Goal: Transaction & Acquisition: Purchase product/service

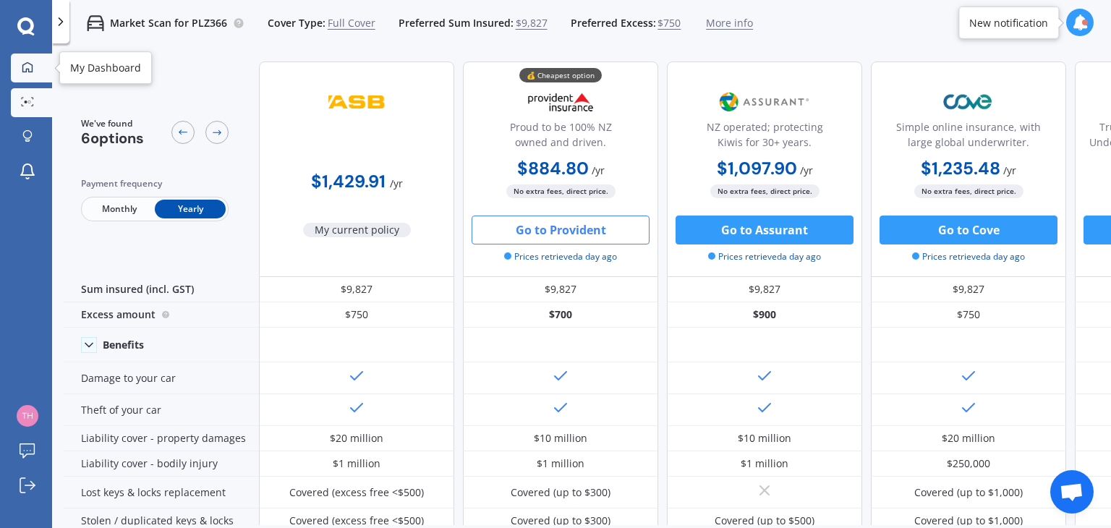
click at [26, 56] on link "My Dashboard" at bounding box center [31, 68] width 41 height 29
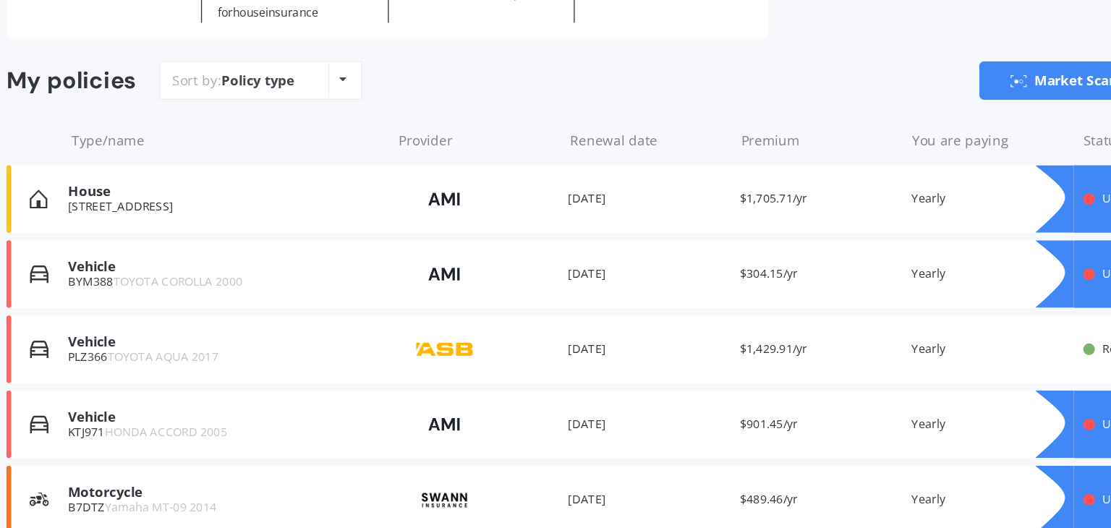
scroll to position [146, 0]
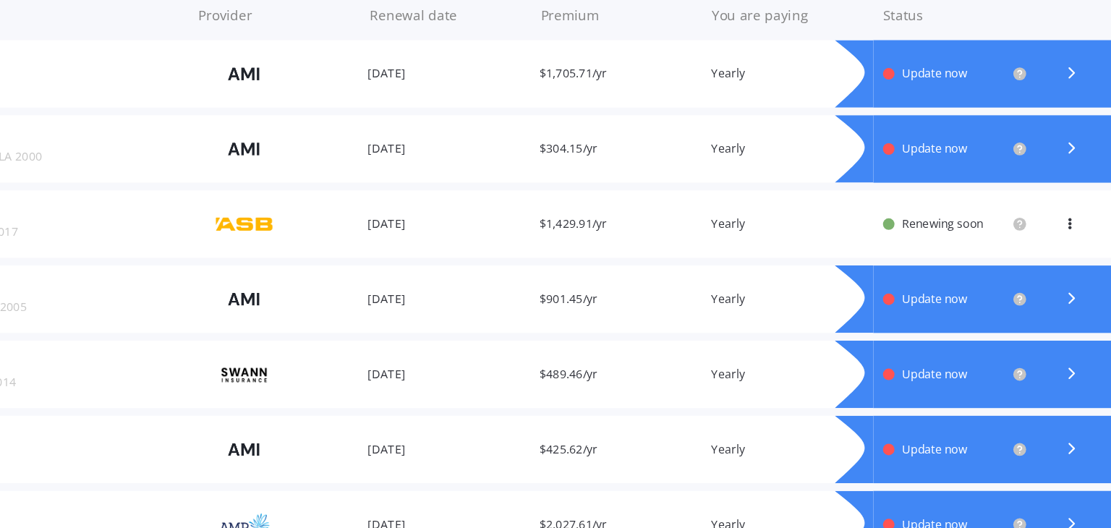
click at [928, 305] on span "Update now" at bounding box center [934, 307] width 48 height 12
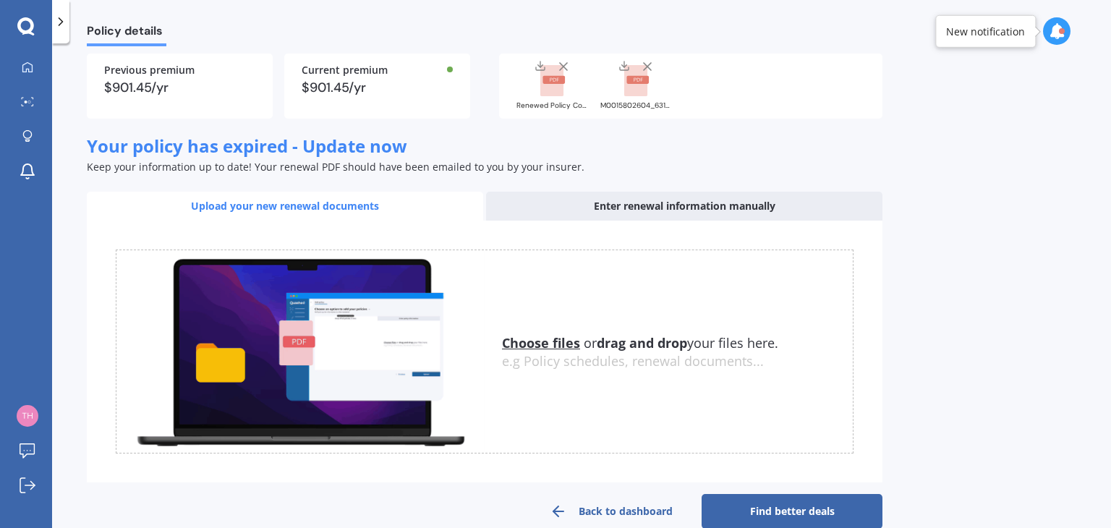
scroll to position [153, 0]
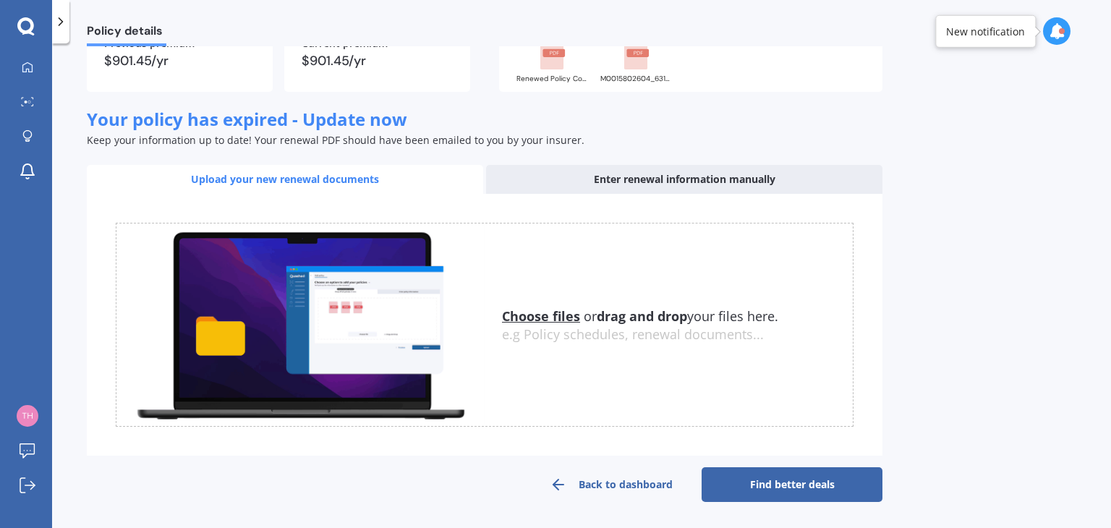
click at [761, 487] on link "Find better deals" at bounding box center [792, 484] width 181 height 35
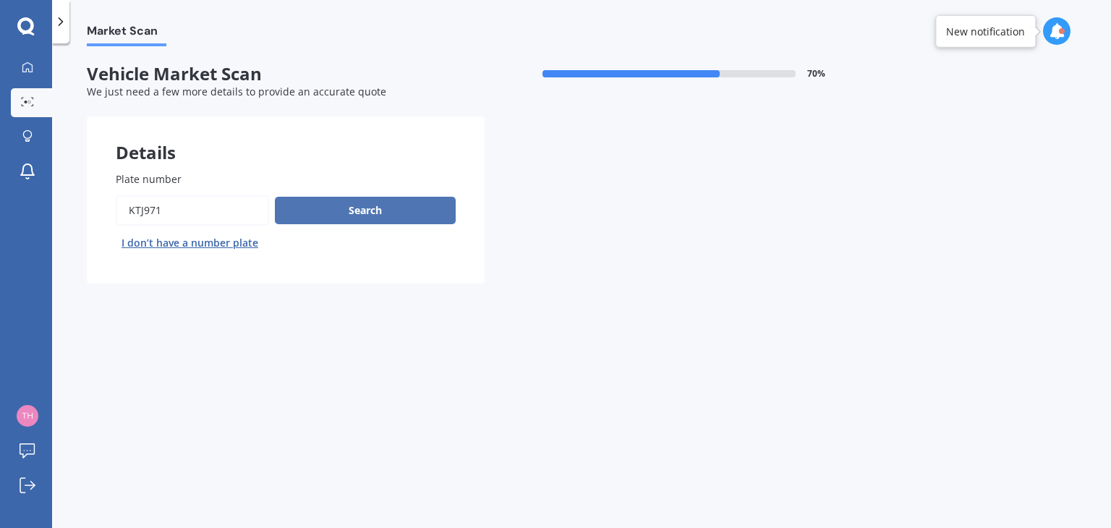
click at [333, 211] on button "Search" at bounding box center [365, 210] width 181 height 27
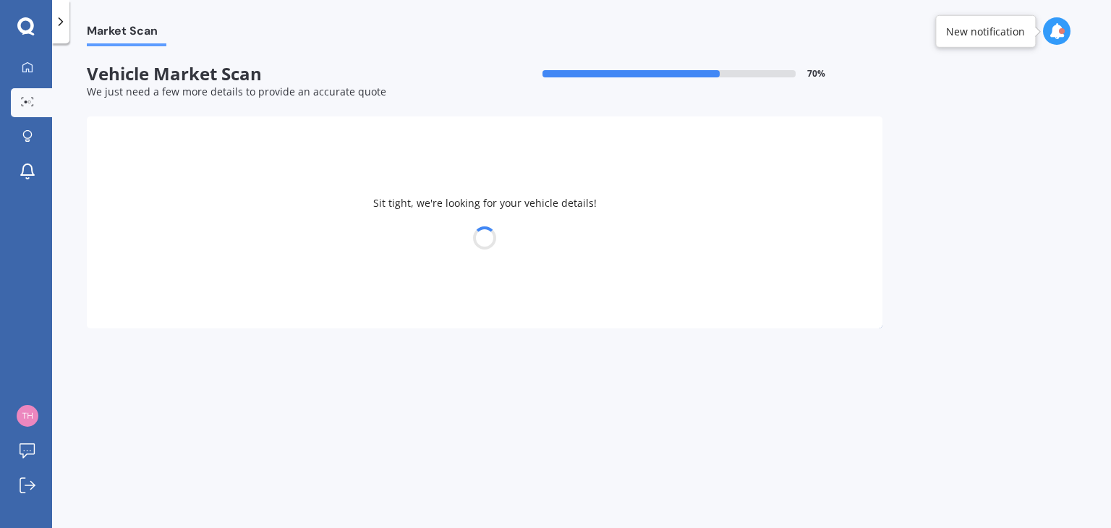
select select "HONDA"
select select "ACCORD"
select select "30"
select select "04"
select select "1994"
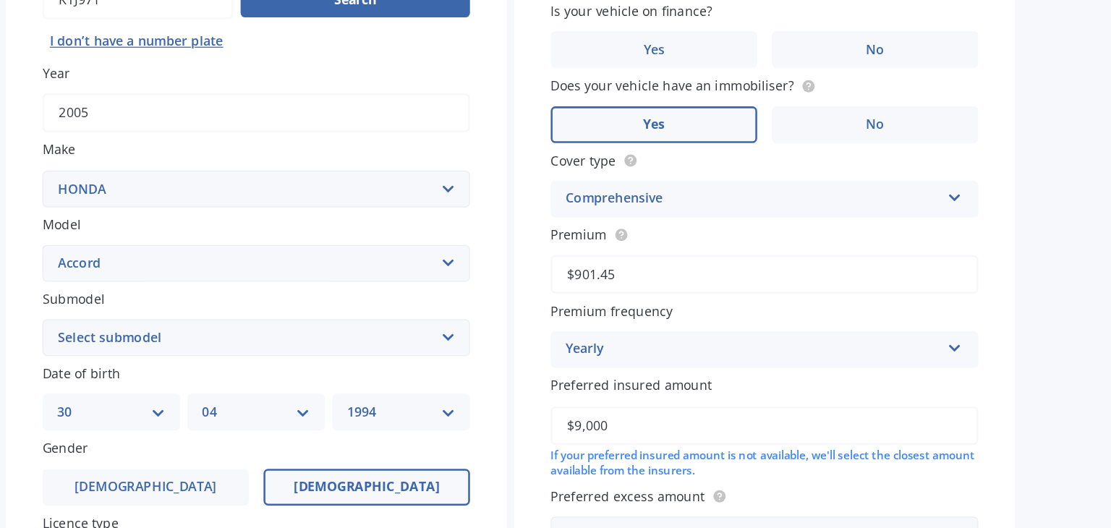
scroll to position [155, 0]
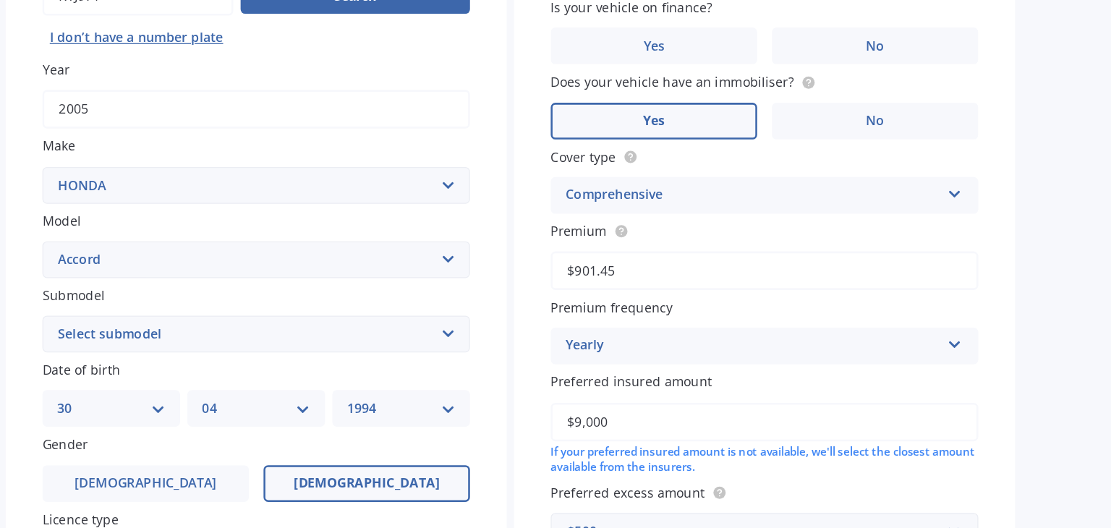
click at [347, 326] on select "Select submodel (all other) 2.2i Euro 2.0 Euro 2.4 Euro 2.4 Tourer Euro R EX EX…" at bounding box center [284, 321] width 337 height 29
select select "EURO R"
click at [116, 307] on select "Select submodel (all other) 2.2i Euro 2.0 Euro 2.4 Euro 2.4 Tourer Euro R EX EX…" at bounding box center [284, 321] width 337 height 29
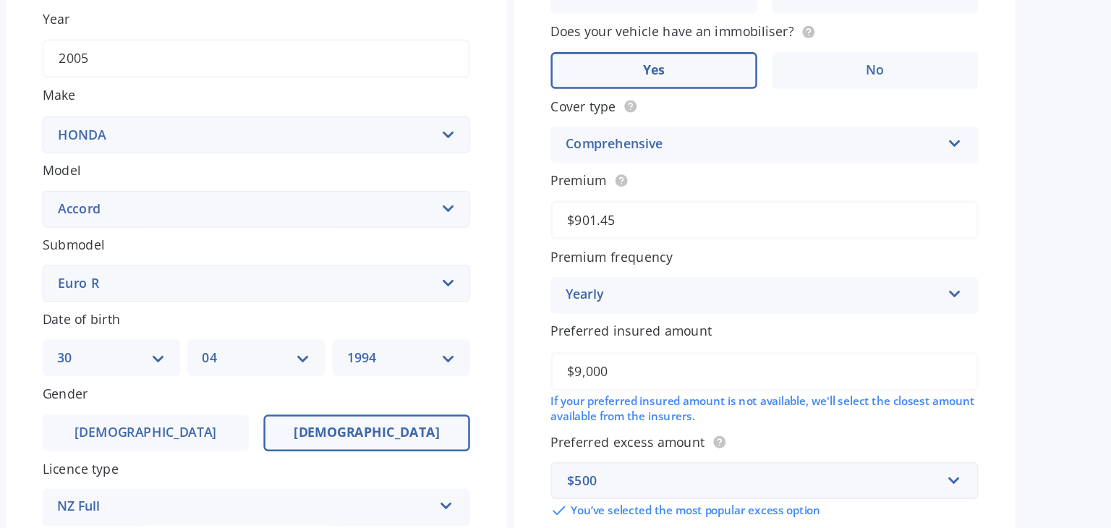
click at [285, 336] on select "MM 01 02 03 04 05 06 07 08 09 10 11 12" at bounding box center [284, 341] width 85 height 16
click at [183, 337] on select "DD 01 02 03 04 05 06 07 08 09 10 11 12 13 14 15 16 17 18 19 20 21 22 23 24 25 2…" at bounding box center [169, 341] width 85 height 16
select select "31"
click at [139, 333] on select "DD 01 02 03 04 05 06 07 08 09 10 11 12 13 14 15 16 17 18 19 20 21 22 23 24 25 2…" at bounding box center [169, 341] width 85 height 16
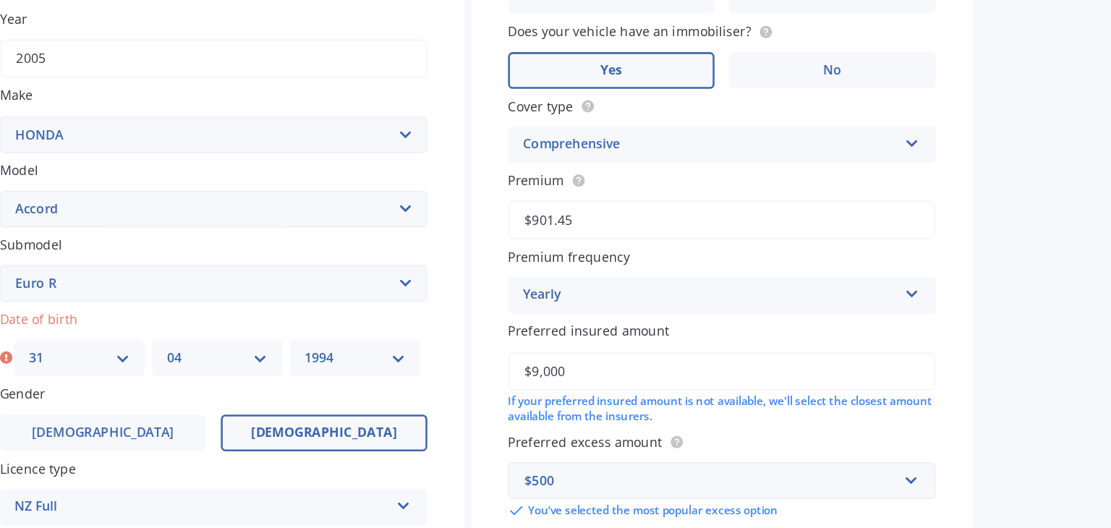
click at [262, 344] on select "MM 01 02 03 04 05 06 07 08 09 10 11 12" at bounding box center [287, 341] width 80 height 16
select select "10"
click at [247, 333] on select "MM 01 02 03 04 05 06 07 08 09 10 11 12" at bounding box center [287, 341] width 80 height 16
click at [371, 340] on select "YYYY 2025 2024 2023 2022 2021 2020 2019 2018 2017 2016 2015 2014 2013 2012 2011…" at bounding box center [398, 341] width 85 height 16
select select "1992"
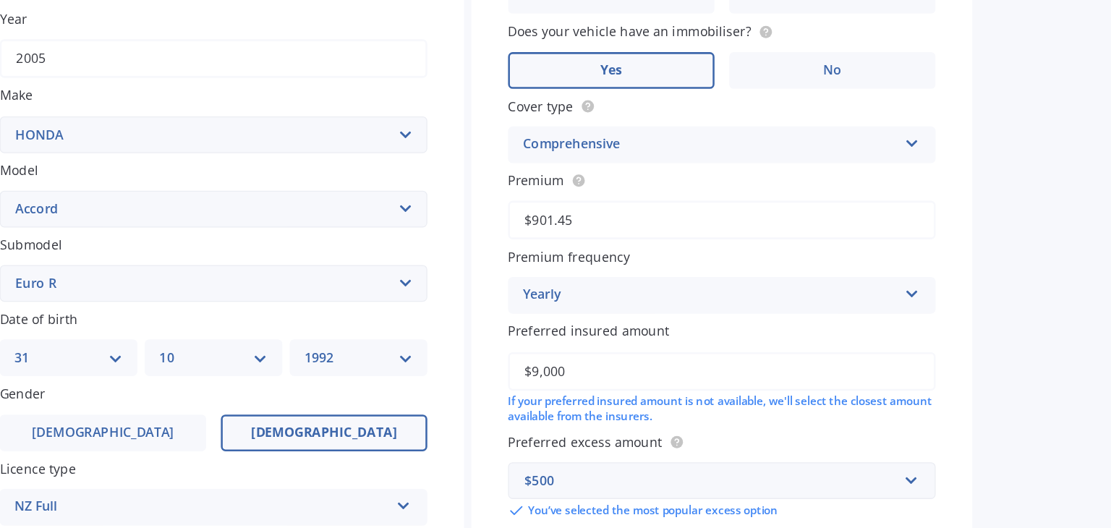
click at [356, 333] on select "YYYY 2025 2024 2023 2022 2021 2020 2019 2018 2017 2016 2015 2014 2013 2012 2011…" at bounding box center [398, 341] width 85 height 16
click at [195, 413] on label "[DEMOGRAPHIC_DATA]" at bounding box center [197, 400] width 163 height 29
click at [0, 0] on input "[DEMOGRAPHIC_DATA]" at bounding box center [0, 0] width 0 height 0
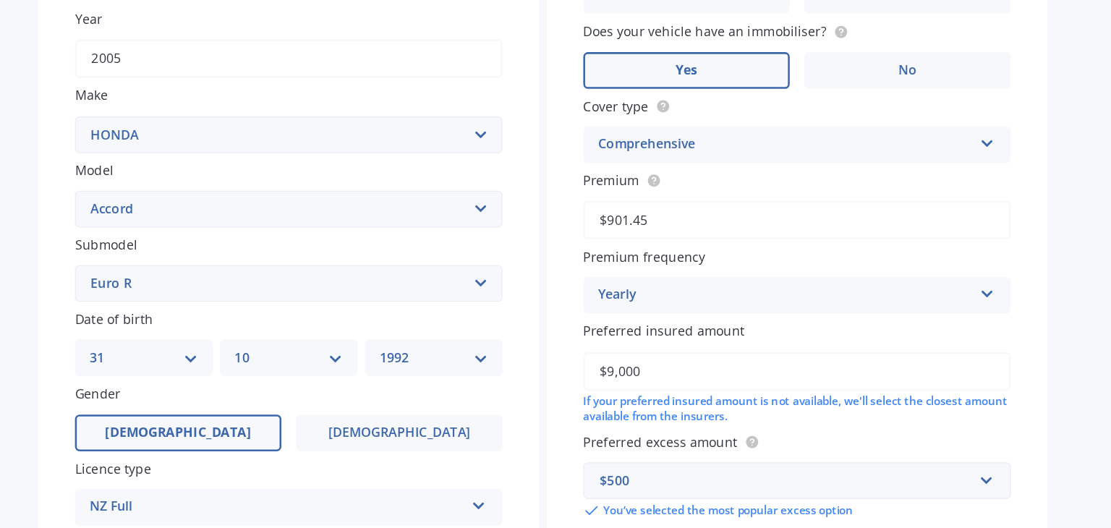
scroll to position [324, 0]
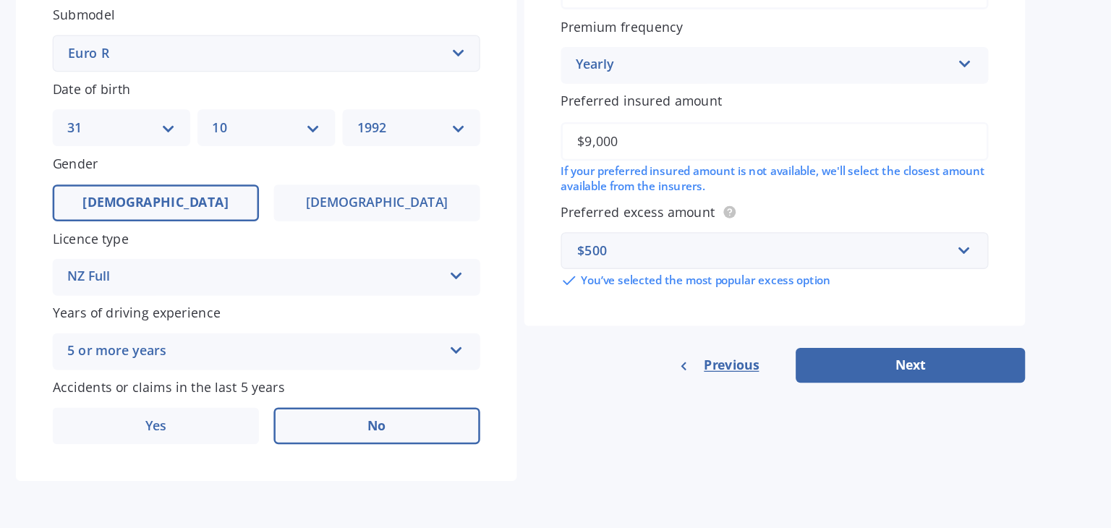
click at [339, 458] on label "No" at bounding box center [371, 447] width 163 height 29
click at [0, 0] on input "No" at bounding box center [0, 0] width 0 height 0
click at [196, 443] on span "Yes" at bounding box center [197, 447] width 17 height 12
click at [0, 0] on input "Yes" at bounding box center [0, 0] width 0 height 0
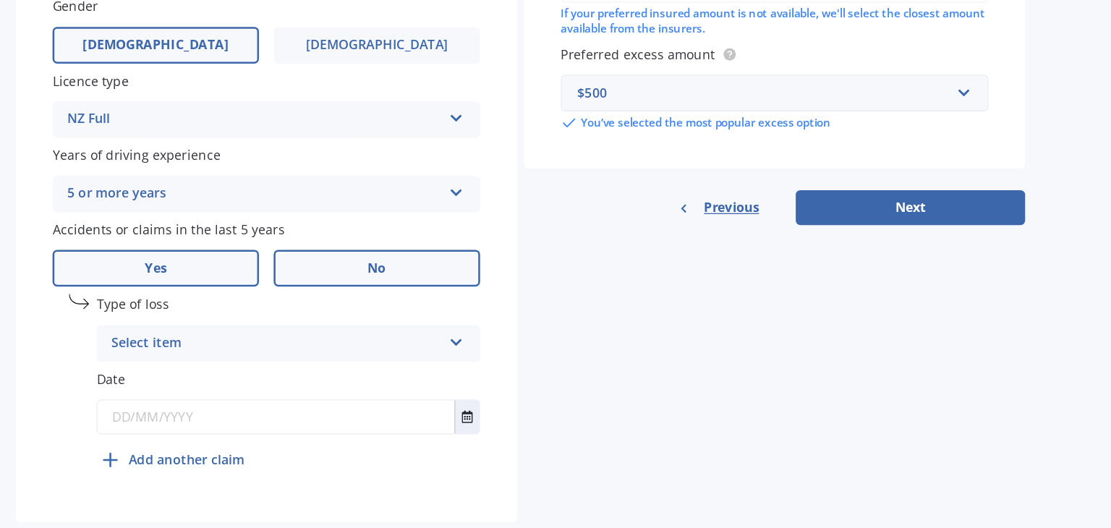
scroll to position [454, 0]
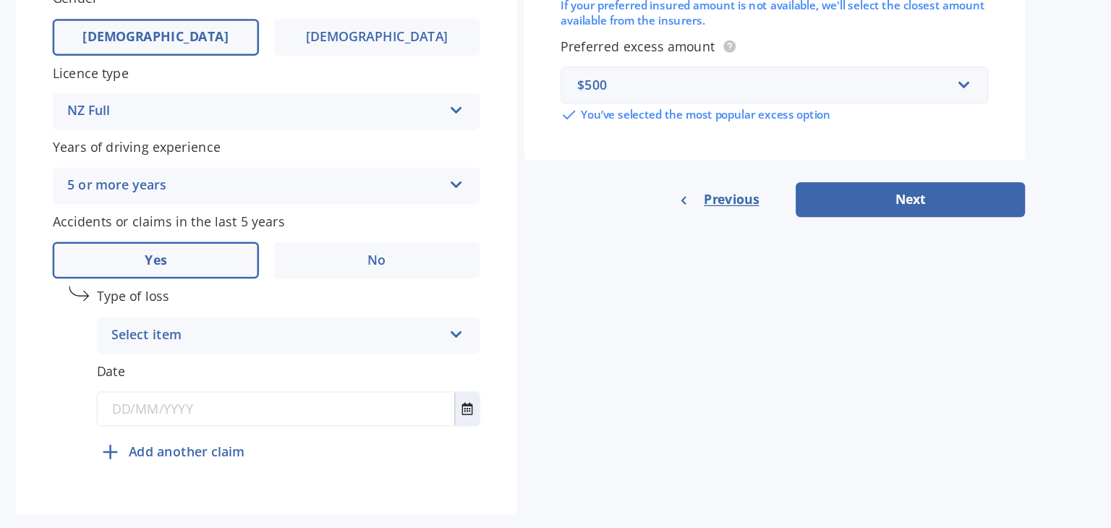
click at [352, 359] on div "Type of loss Select item At fault accident Not at fault accident" at bounding box center [301, 362] width 302 height 53
click at [336, 359] on div "Type of loss Select item At fault accident Not at fault accident" at bounding box center [301, 362] width 302 height 53
click at [299, 369] on div "Select item" at bounding box center [292, 375] width 260 height 17
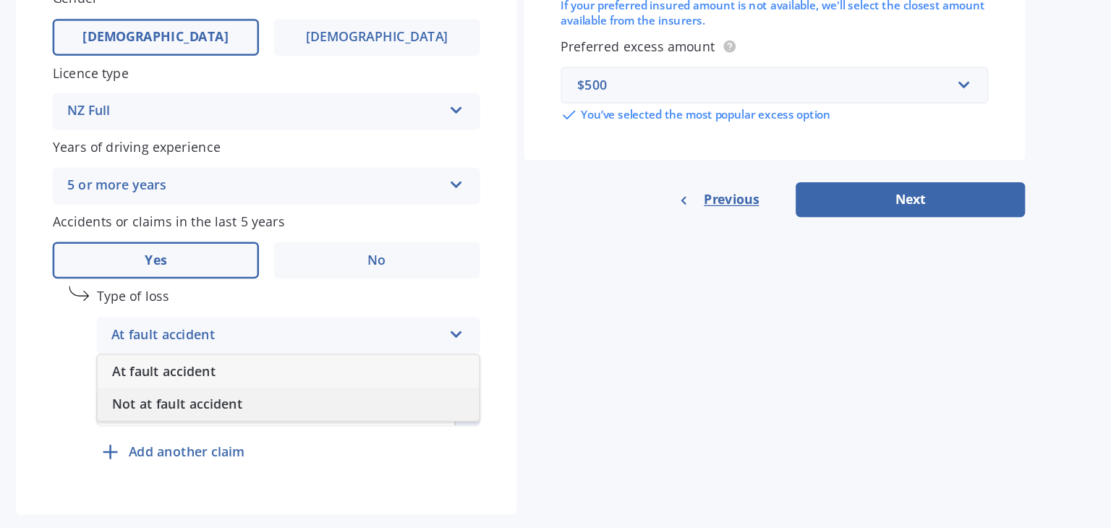
click at [243, 430] on span "Not at fault accident" at bounding box center [214, 430] width 103 height 14
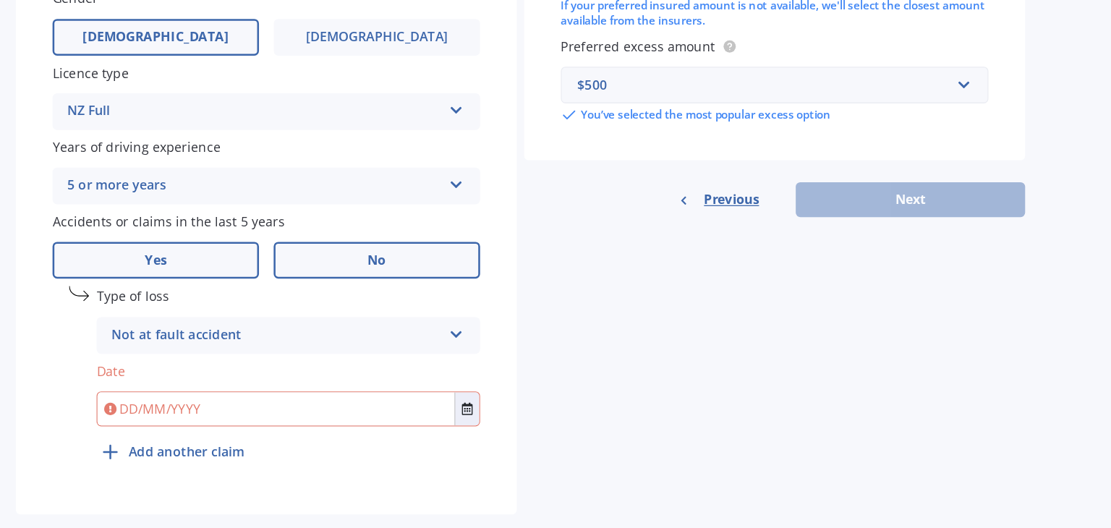
click at [315, 317] on label "No" at bounding box center [371, 316] width 163 height 29
click at [0, 0] on input "No" at bounding box center [0, 0] width 0 height 0
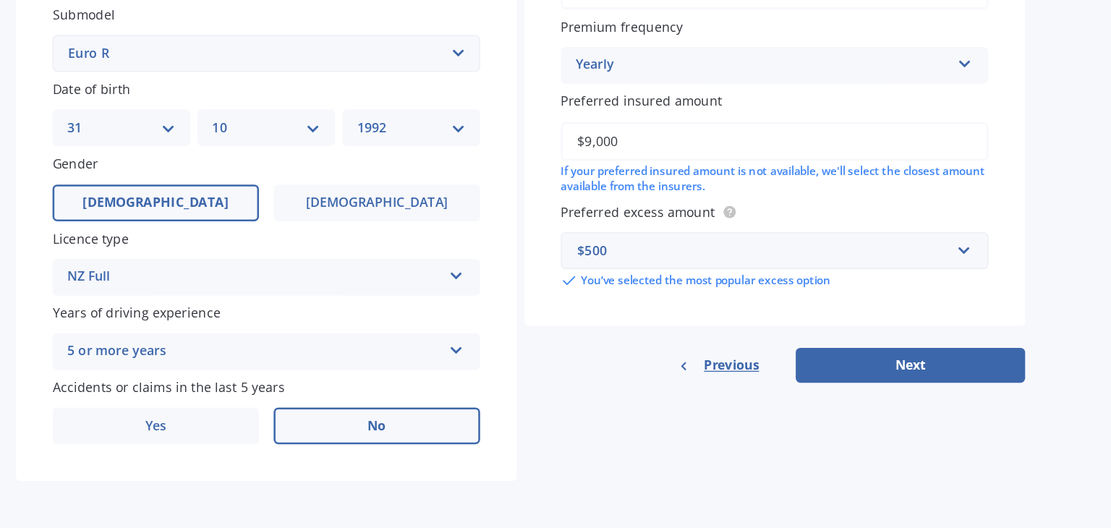
scroll to position [0, 0]
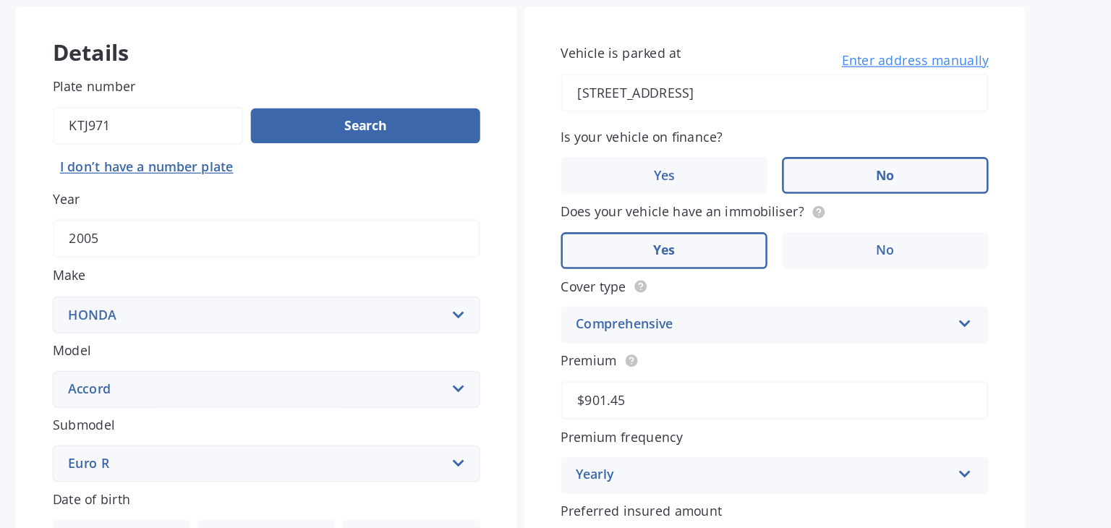
click at [750, 247] on label "No" at bounding box center [772, 249] width 163 height 29
click at [0, 0] on input "No" at bounding box center [0, 0] width 0 height 0
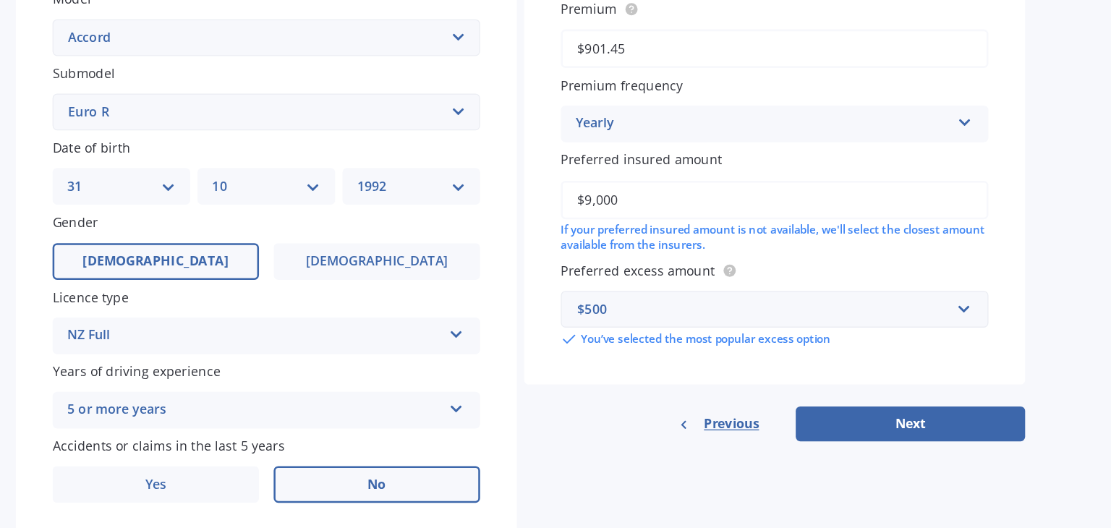
scroll to position [278, 0]
click at [753, 450] on button "Next" at bounding box center [792, 444] width 181 height 27
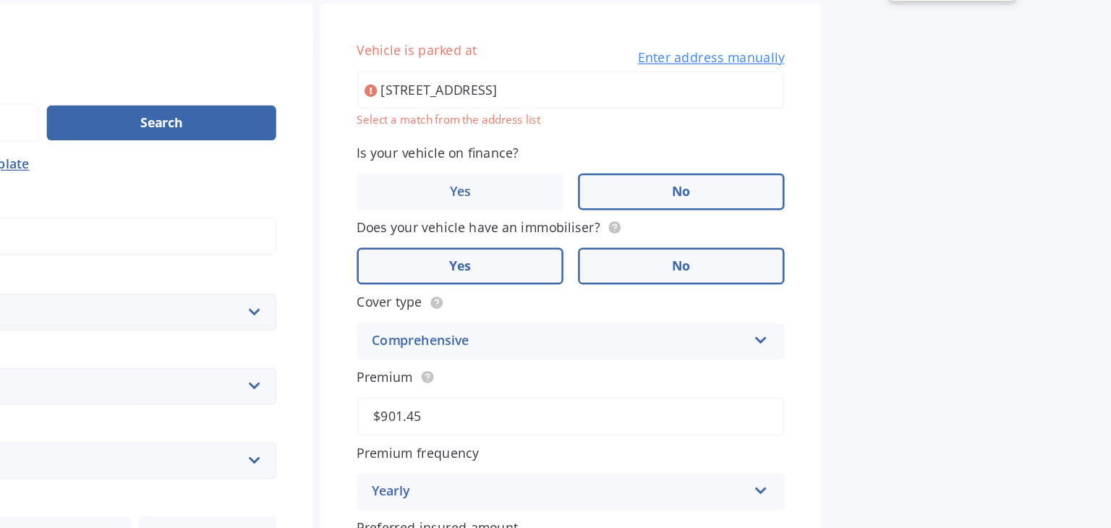
scroll to position [62, 0]
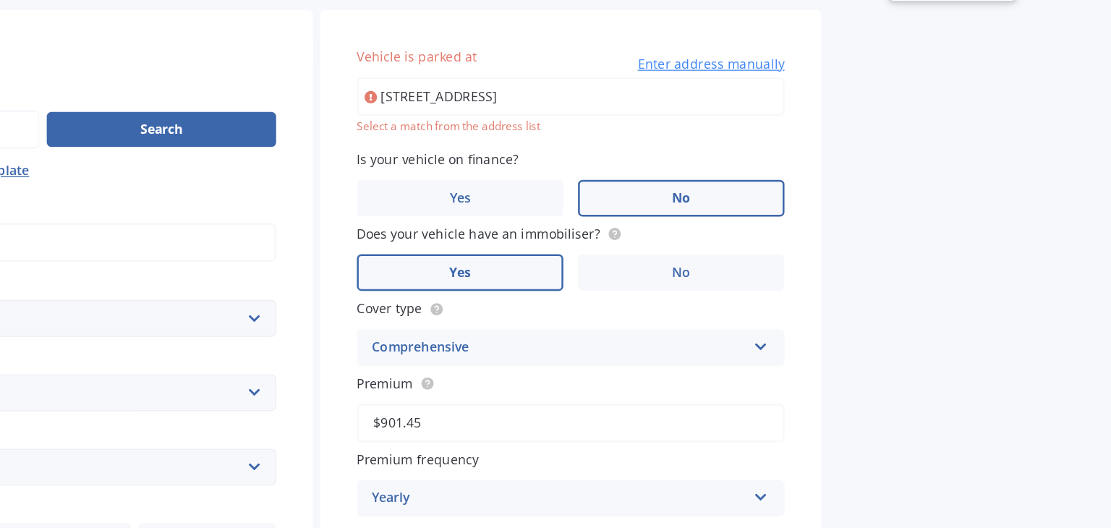
type input "[STREET_ADDRESS]"
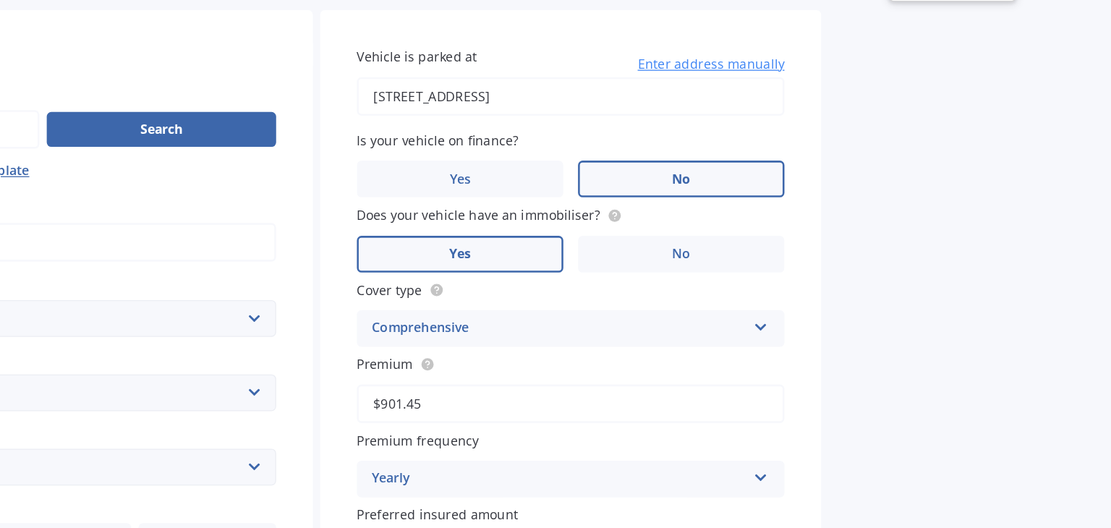
scroll to position [324, 0]
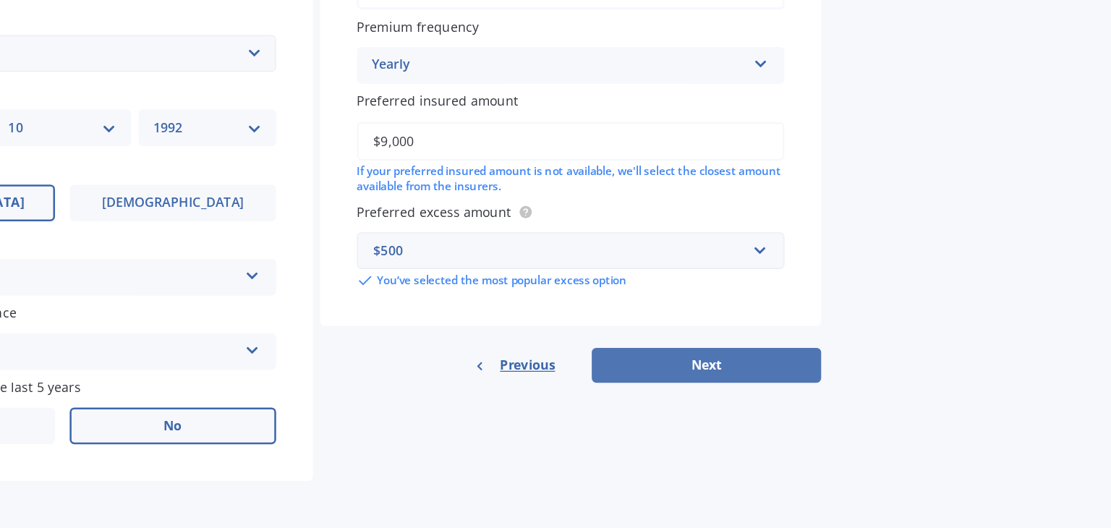
click at [768, 409] on button "Next" at bounding box center [792, 399] width 181 height 27
select select "31"
select select "10"
select select "1992"
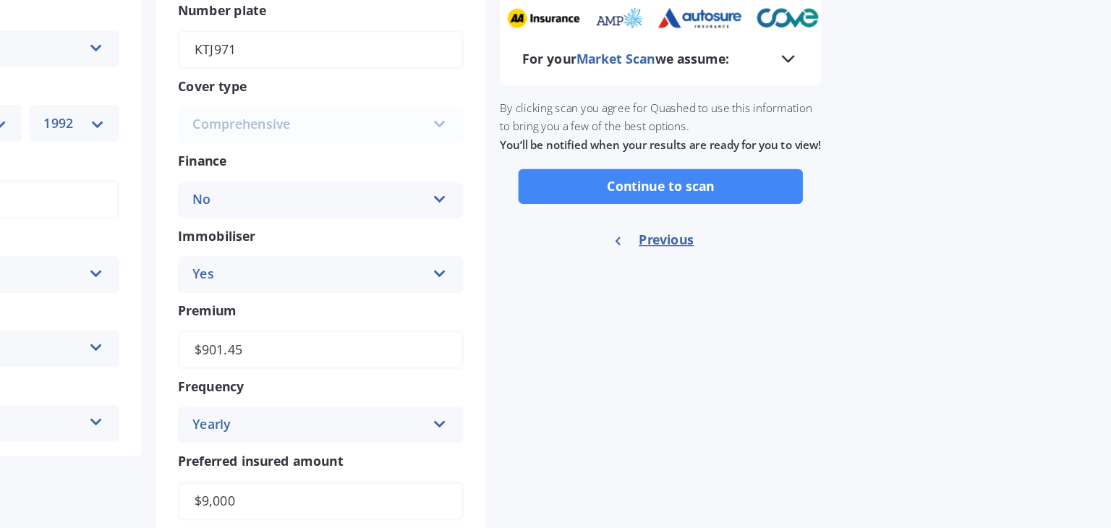
scroll to position [0, 0]
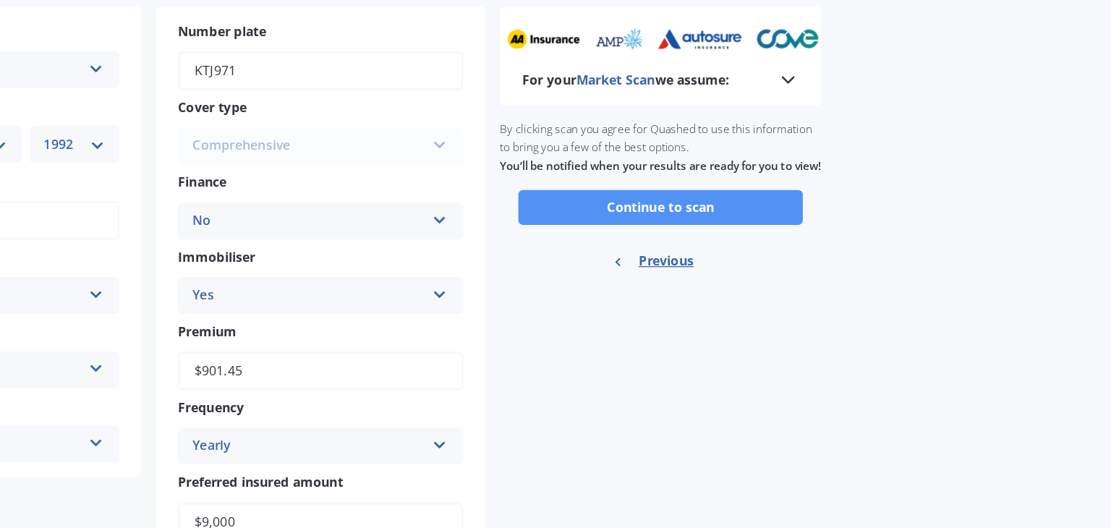
click at [712, 287] on button "Continue to scan" at bounding box center [756, 274] width 224 height 27
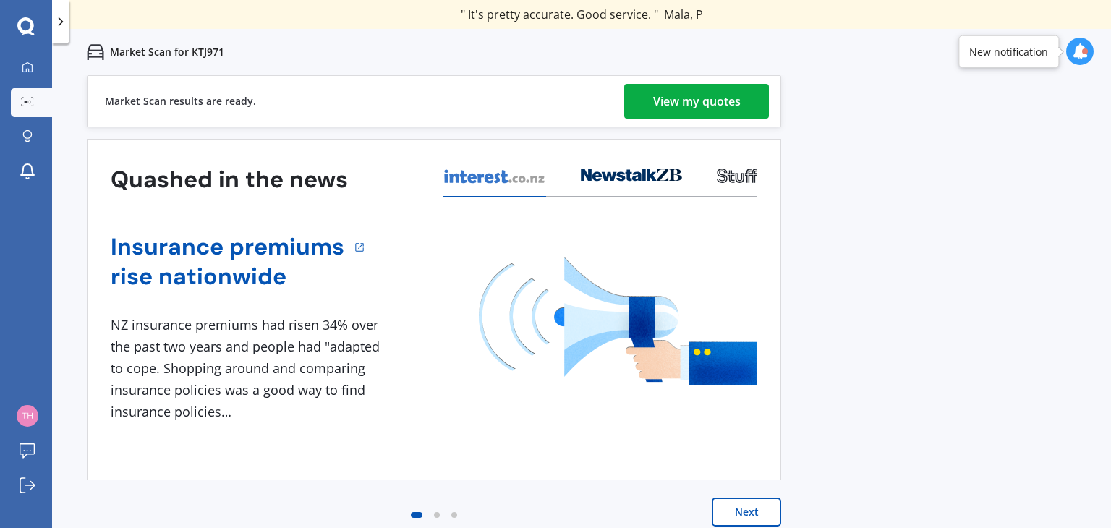
click at [701, 101] on div "View my quotes" at bounding box center [697, 101] width 88 height 35
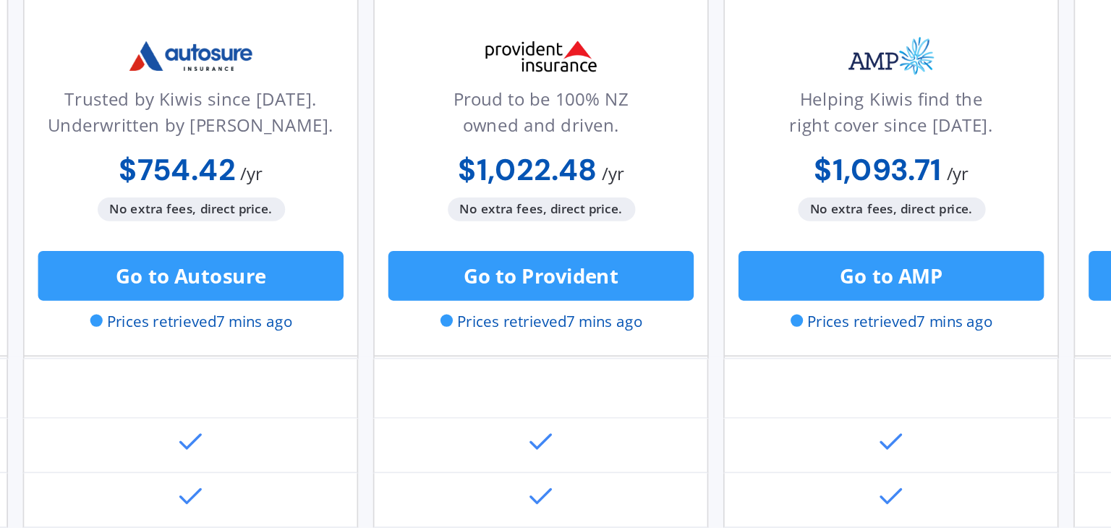
scroll to position [61, 370]
click at [695, 138] on div "Proud to be 100% NZ owned and driven. $1,022.48 / yr $1,022.48 / yr $102.20 / m…" at bounding box center [605, 158] width 195 height 216
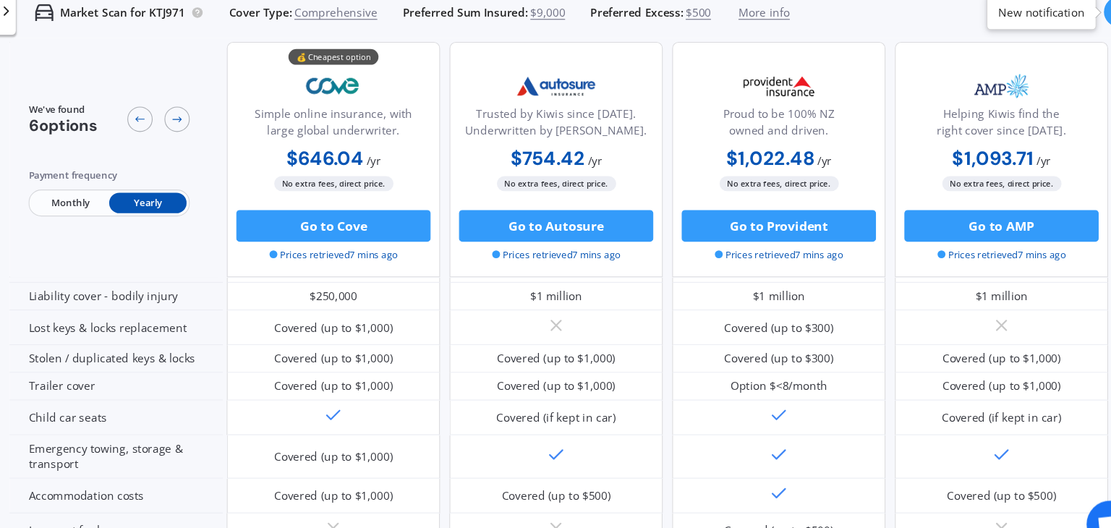
scroll to position [0, 200]
